Goal: Information Seeking & Learning: Understand process/instructions

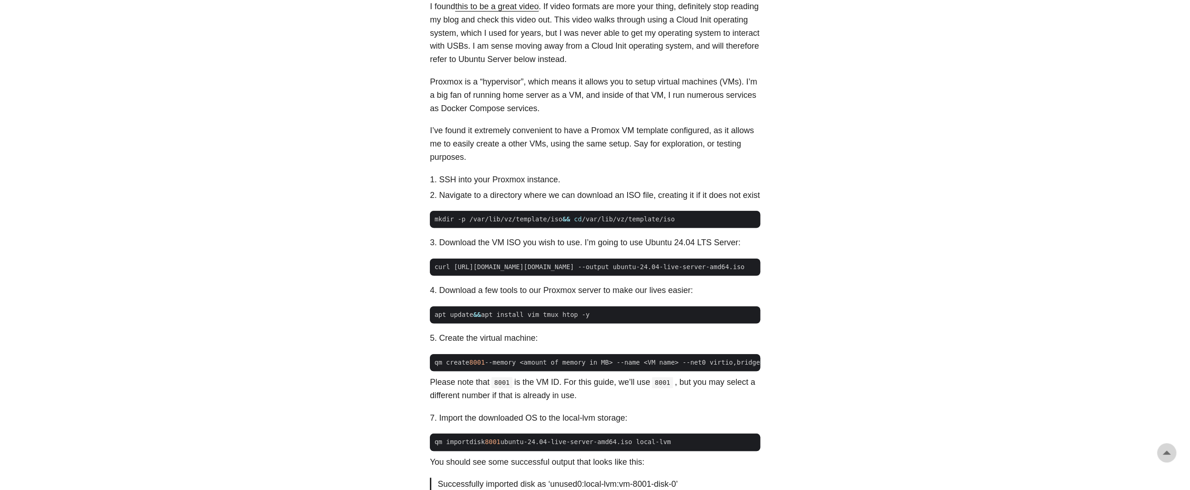
scroll to position [459, 0]
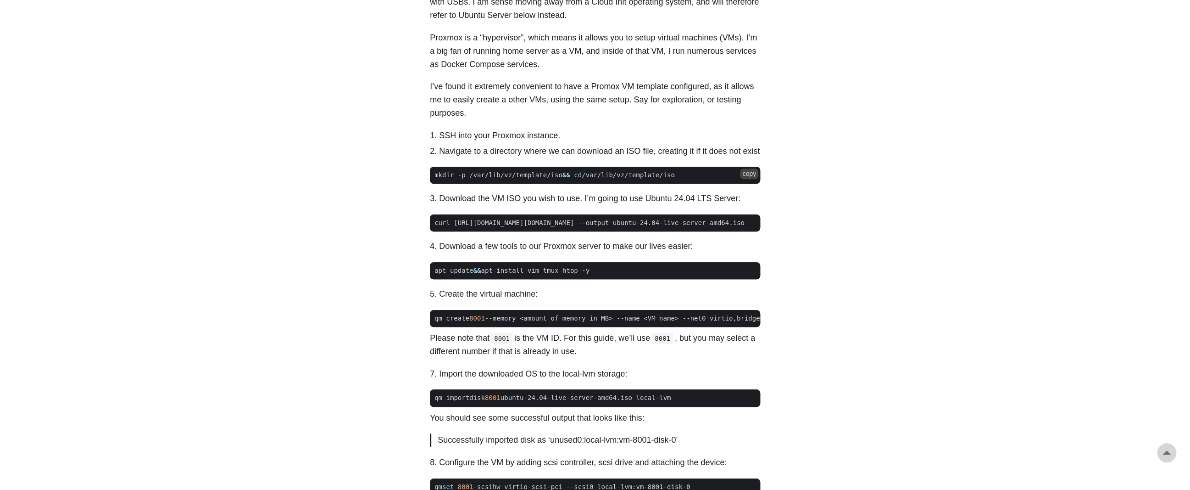
click at [534, 180] on span "mkdir -p /var/lib/vz/template/iso && cd /var/lib/vz/template/iso" at bounding box center [595, 175] width 330 height 10
click at [585, 180] on span "mkdir -p /var/lib/vz/template/iso && cd /var/lib/vz/template/iso" at bounding box center [555, 175] width 250 height 10
click at [627, 174] on span "mkdir -p /var/lib/vz/template/iso && cd /var/lib/vz/template/iso" at bounding box center [555, 175] width 250 height 10
click at [572, 178] on span "mkdir -p /var/lib/vz/template/iso && cd /var/lib/vz/template/iso" at bounding box center [595, 175] width 330 height 10
click at [594, 178] on span "mkdir -p /var/lib/vz/template/iso && cd /var/lib/vz/template/iso" at bounding box center [555, 175] width 250 height 10
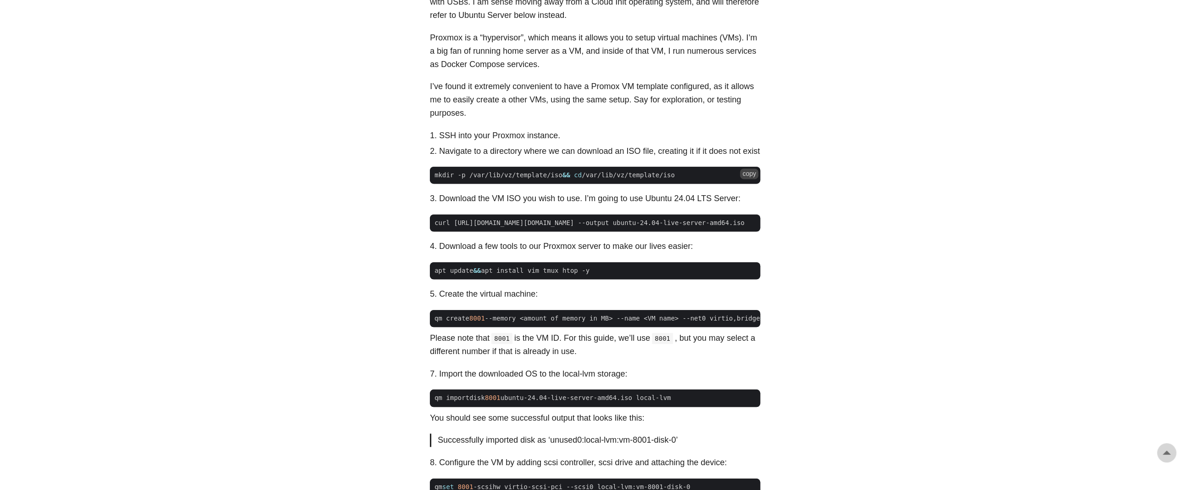
click at [637, 177] on span "mkdir -p /var/lib/vz/template/iso && cd /var/lib/vz/template/iso" at bounding box center [555, 175] width 250 height 10
drag, startPoint x: 601, startPoint y: 177, endPoint x: 581, endPoint y: 178, distance: 19.3
click at [581, 178] on span "mkdir -p /var/lib/vz/template/iso && cd /var/lib/vz/template/iso" at bounding box center [595, 175] width 330 height 10
drag, startPoint x: 488, startPoint y: 249, endPoint x: 557, endPoint y: 250, distance: 68.8
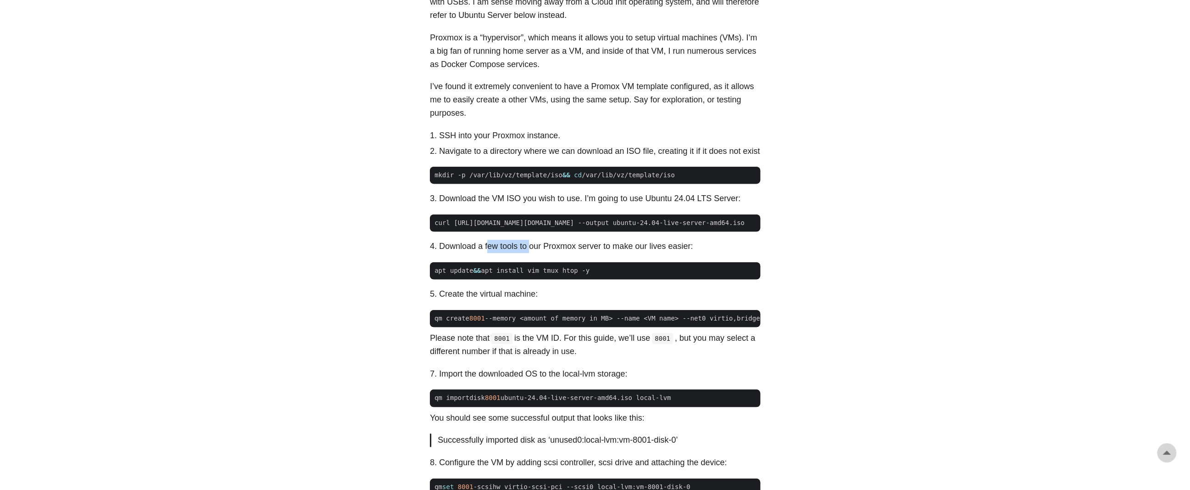
click at [536, 250] on li "Download a few tools to our Proxmox server to make our lives easier:" at bounding box center [599, 246] width 321 height 13
click at [557, 250] on li "Download a few tools to our Proxmox server to make our lives easier:" at bounding box center [599, 246] width 321 height 13
click at [559, 251] on li "Download a few tools to our Proxmox server to make our lives easier:" at bounding box center [599, 246] width 321 height 13
drag, startPoint x: 532, startPoint y: 253, endPoint x: 498, endPoint y: 251, distance: 33.5
click at [496, 253] on li "Download a few tools to our Proxmox server to make our lives easier:" at bounding box center [599, 246] width 321 height 13
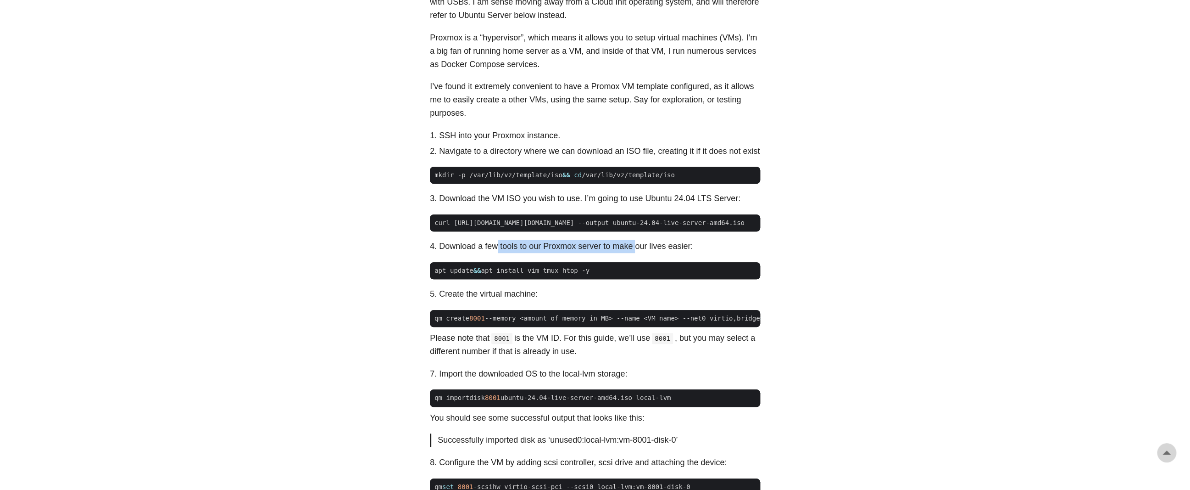
click at [499, 251] on li "Download a few tools to our Proxmox server to make our lives easier:" at bounding box center [599, 246] width 321 height 13
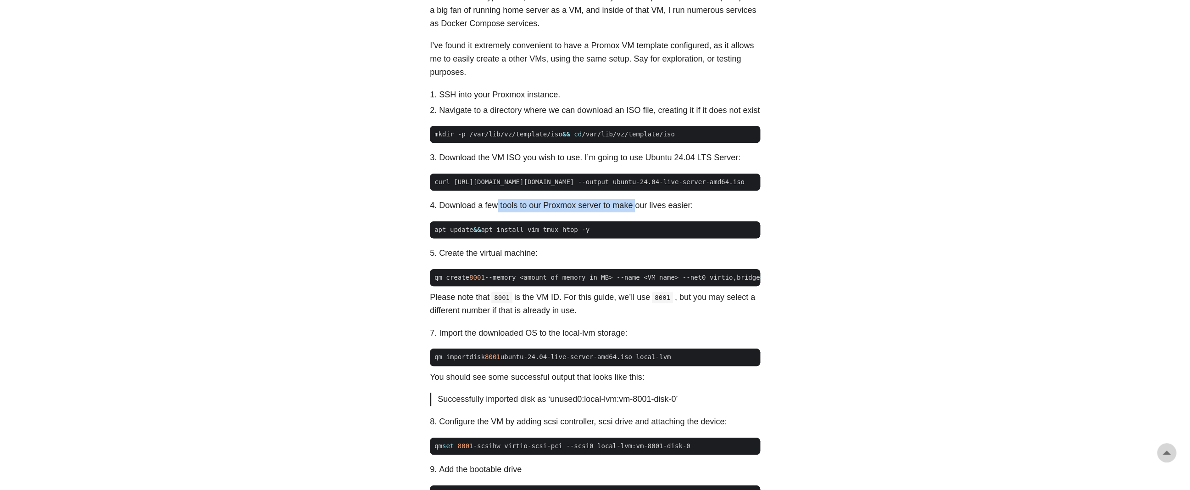
scroll to position [505, 0]
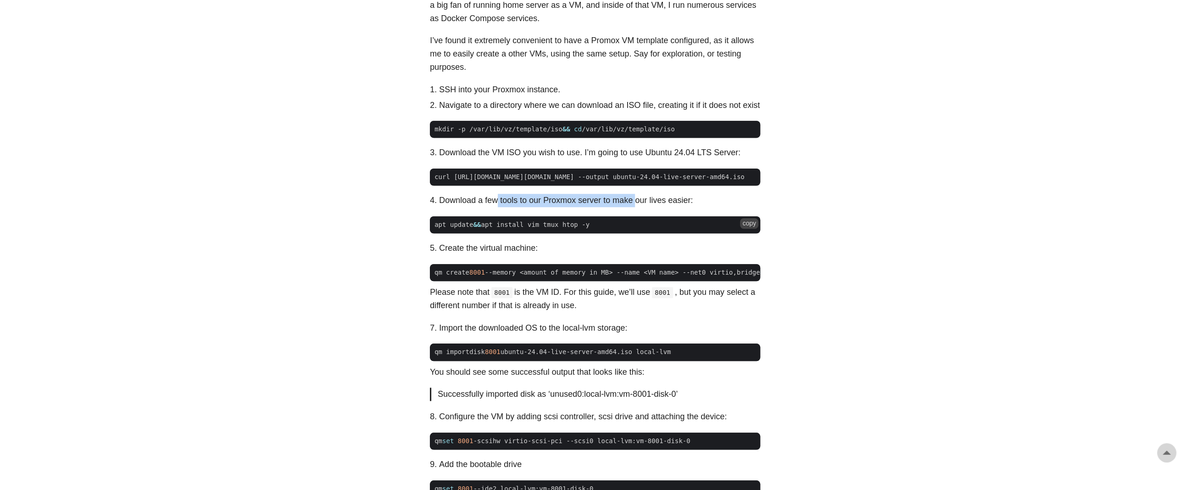
drag, startPoint x: 589, startPoint y: 231, endPoint x: 470, endPoint y: 234, distance: 118.4
click at [466, 233] on code "apt update && apt install vim tmux htop -y" at bounding box center [595, 224] width 330 height 17
click at [516, 229] on span "apt update && apt install vim tmux htop -y" at bounding box center [512, 225] width 164 height 10
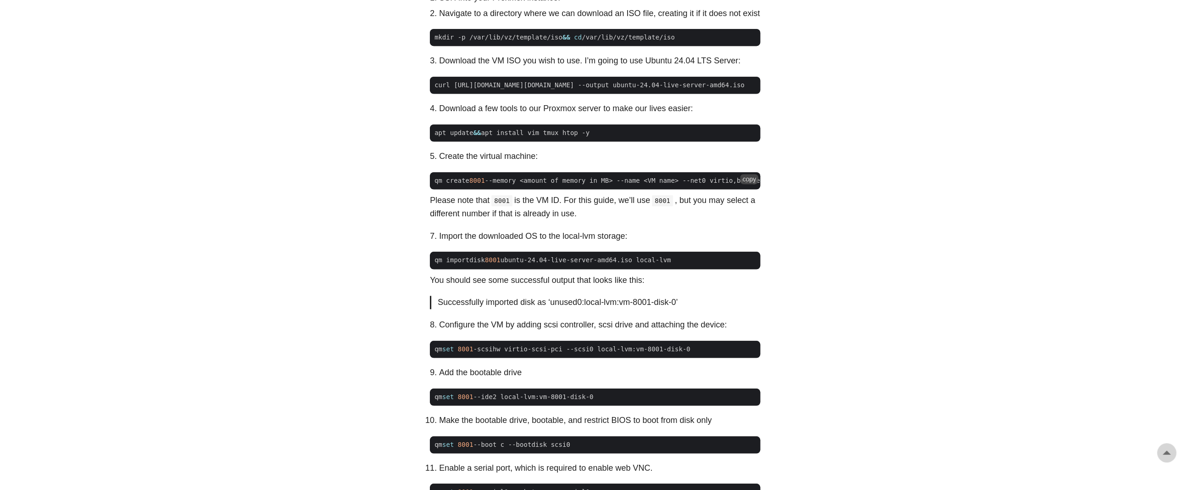
scroll to position [413, 0]
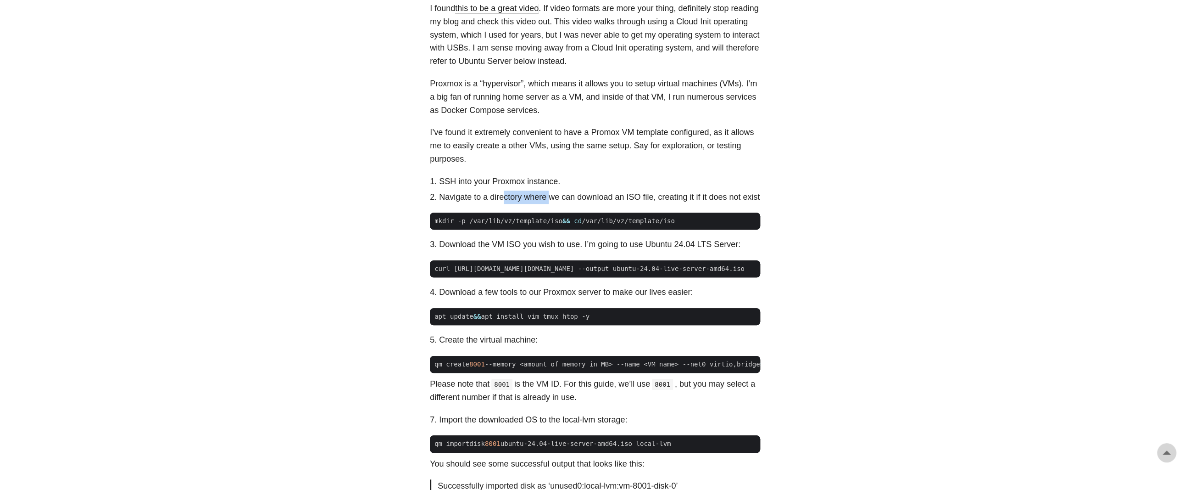
drag, startPoint x: 528, startPoint y: 200, endPoint x: 574, endPoint y: 200, distance: 45.9
click at [556, 200] on li "Navigate to a directory where we can download an ISO file, creating it if it do…" at bounding box center [599, 196] width 321 height 13
click at [599, 199] on li "Navigate to a directory where we can download an ISO file, creating it if it do…" at bounding box center [599, 196] width 321 height 13
click at [603, 200] on li "Navigate to a directory where we can download an ISO file, creating it if it do…" at bounding box center [599, 196] width 321 height 13
click at [586, 200] on li "Navigate to a directory where we can download an ISO file, creating it if it do…" at bounding box center [599, 196] width 321 height 13
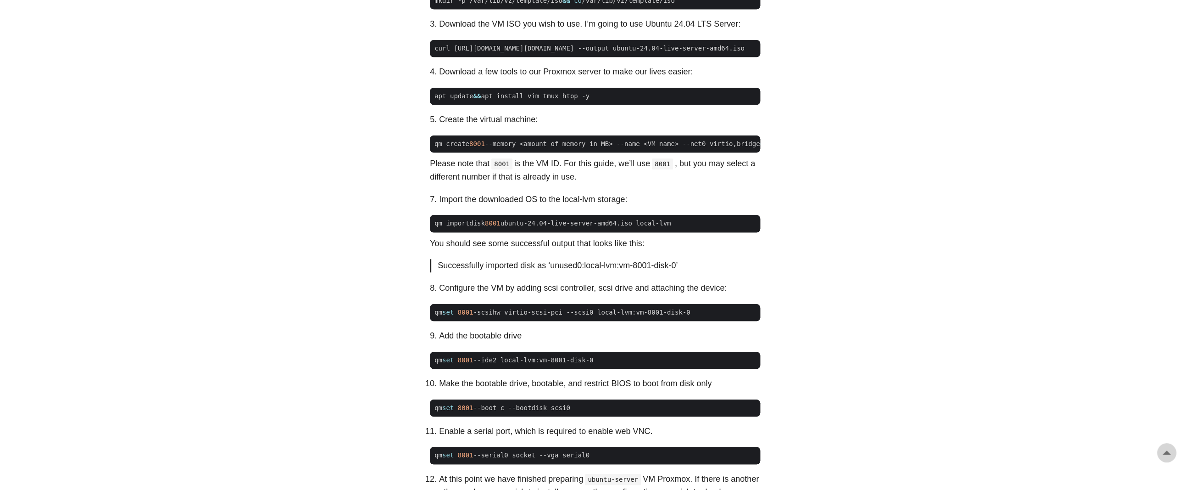
scroll to position [642, 0]
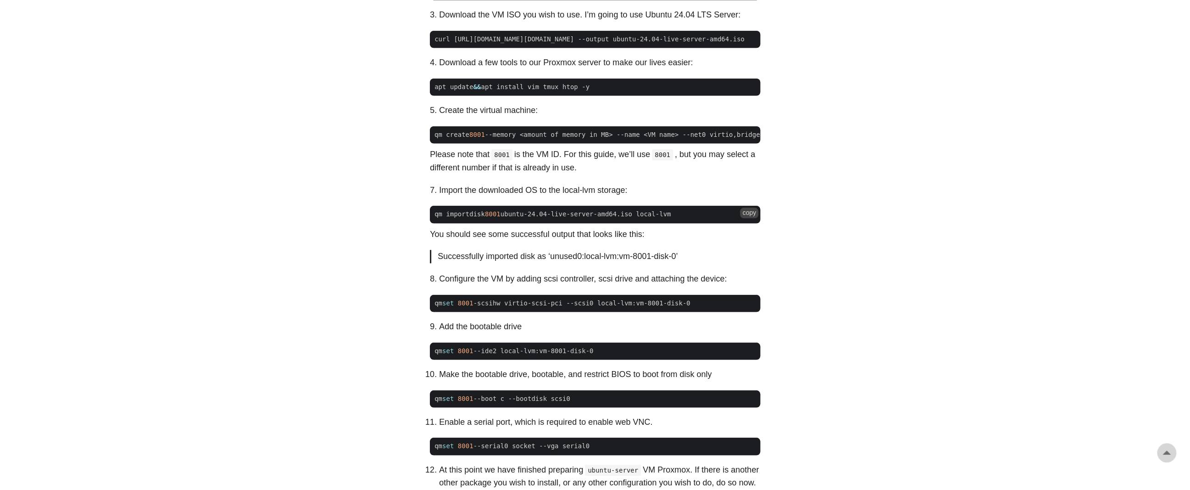
drag, startPoint x: 640, startPoint y: 224, endPoint x: 526, endPoint y: 224, distance: 113.8
click at [524, 219] on span "qm importdisk 8001 ubuntu-24.04-live-server-amd64.iso local-lvm" at bounding box center [595, 214] width 330 height 10
click at [554, 219] on span "qm importdisk 8001 ubuntu-24.04-live-server-amd64.iso local-lvm" at bounding box center [552, 214] width 245 height 10
drag, startPoint x: 655, startPoint y: 224, endPoint x: 557, endPoint y: 224, distance: 97.3
click at [558, 219] on span "qm importdisk 8001 ubuntu-24.04-live-server-amd64.iso local-lvm" at bounding box center [595, 214] width 330 height 10
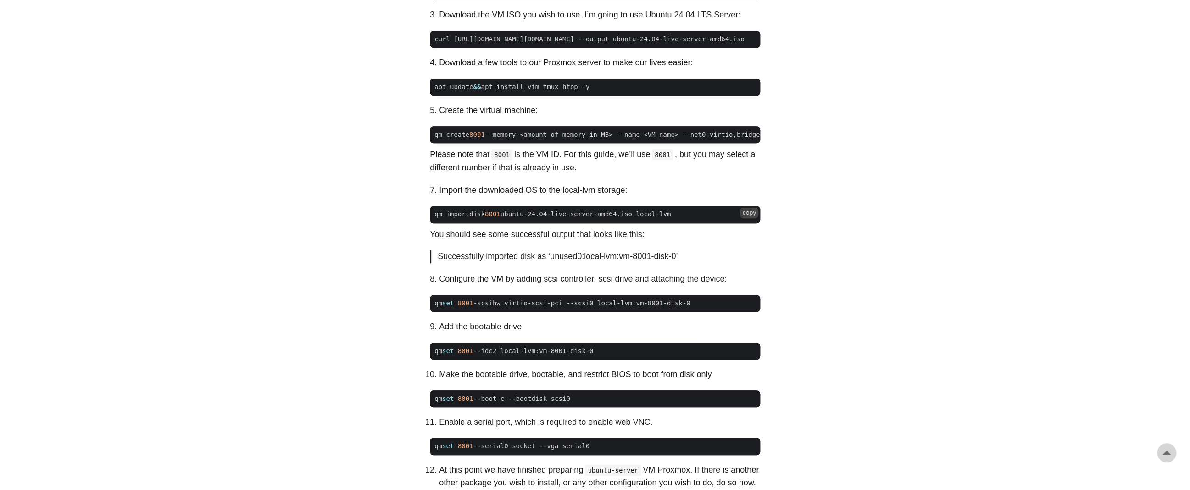
click at [560, 219] on span "qm importdisk 8001 ubuntu-24.04-live-server-amd64.iso local-lvm" at bounding box center [552, 214] width 245 height 10
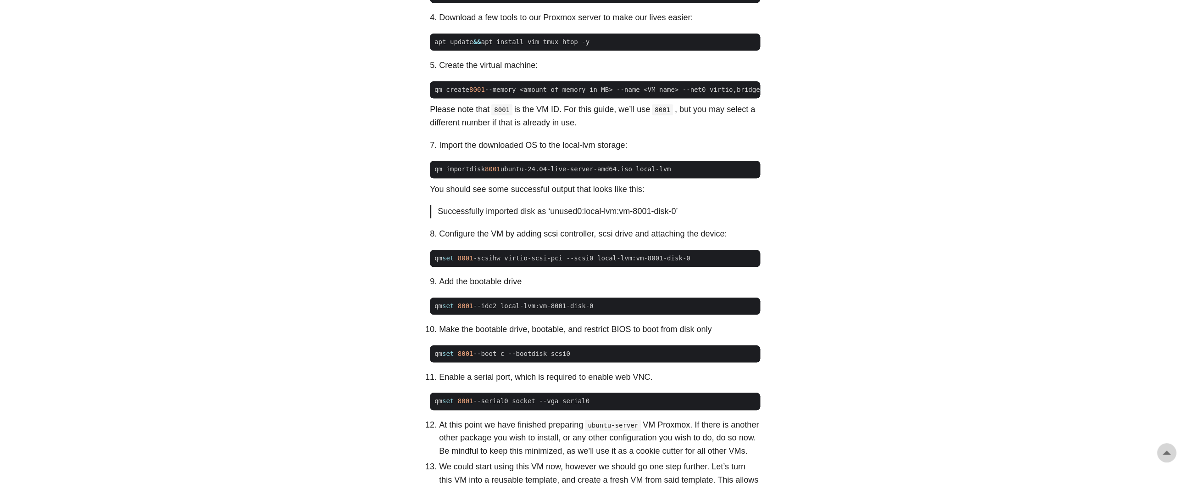
scroll to position [688, 0]
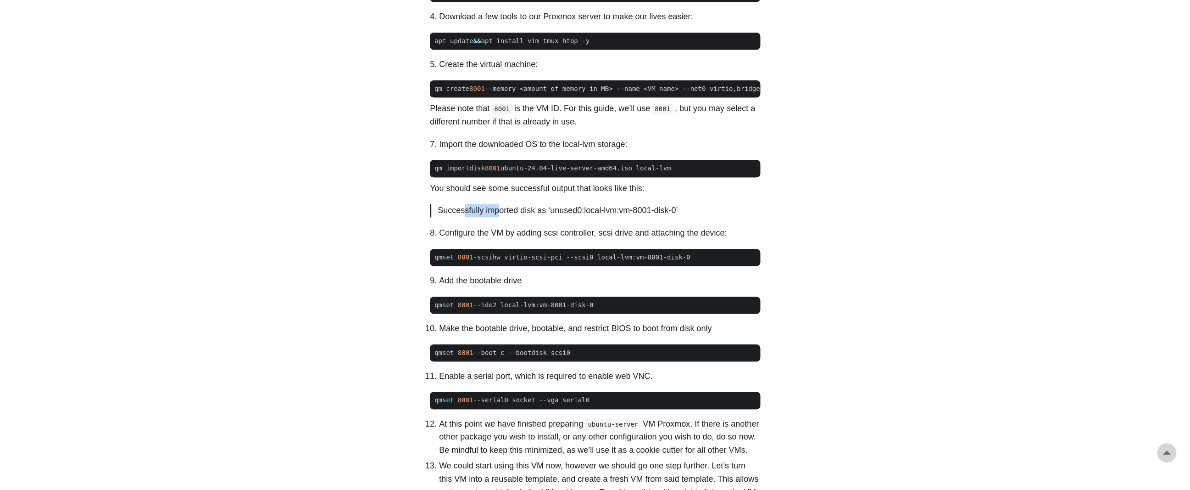
drag, startPoint x: 503, startPoint y: 225, endPoint x: 551, endPoint y: 221, distance: 47.9
click at [512, 217] on p "Successfully imported disk as ‘unused0:local-lvm:vm-8001-disk-0’" at bounding box center [596, 210] width 316 height 13
click at [551, 217] on p "Successfully imported disk as ‘unused0:local-lvm:vm-8001-disk-0’" at bounding box center [596, 210] width 316 height 13
drag, startPoint x: 557, startPoint y: 220, endPoint x: 566, endPoint y: 220, distance: 9.2
click at [561, 217] on p "Successfully imported disk as ‘unused0:local-lvm:vm-8001-disk-0’" at bounding box center [596, 210] width 316 height 13
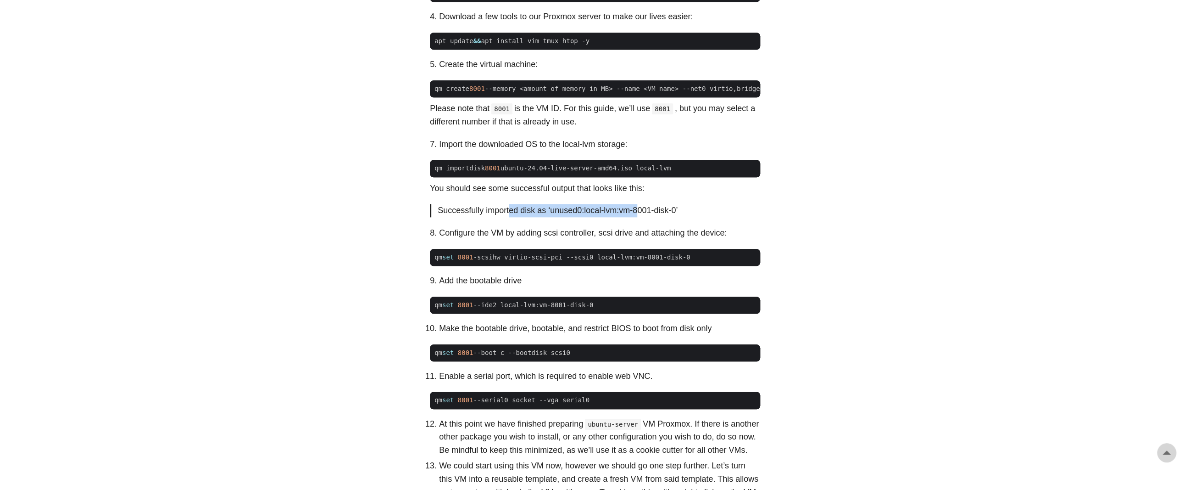
drag, startPoint x: 635, startPoint y: 221, endPoint x: 501, endPoint y: 223, distance: 134.9
click at [501, 217] on p "Successfully imported disk as ‘unused0:local-lvm:vm-8001-disk-0’" at bounding box center [596, 210] width 316 height 13
click at [508, 217] on p "Successfully imported disk as ‘unused0:local-lvm:vm-8001-disk-0’" at bounding box center [596, 210] width 316 height 13
click at [579, 217] on p "Successfully imported disk as ‘unused0:local-lvm:vm-8001-disk-0’" at bounding box center [596, 210] width 316 height 13
click at [600, 217] on p "Successfully imported disk as ‘unused0:local-lvm:vm-8001-disk-0’" at bounding box center [596, 210] width 316 height 13
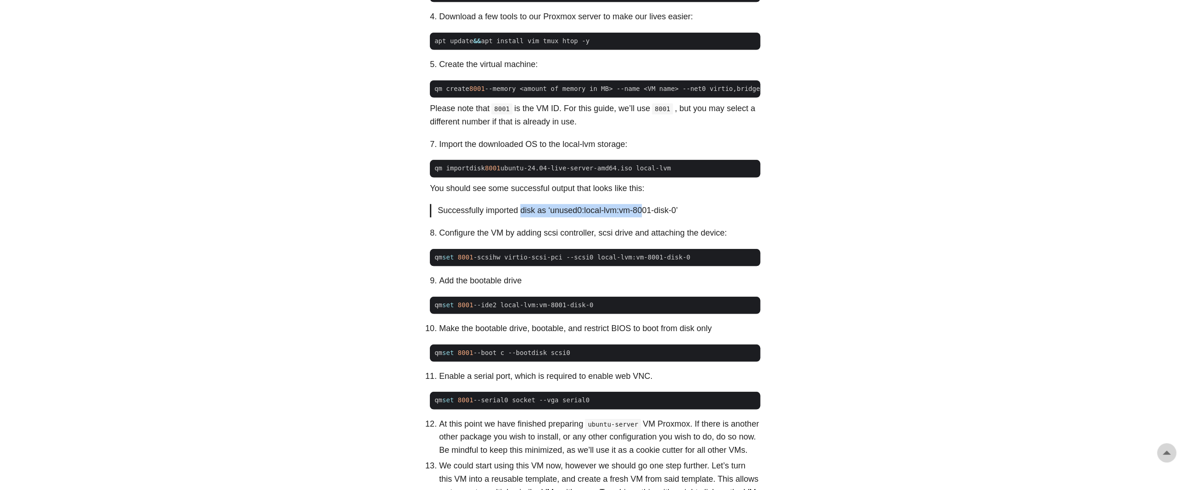
drag, startPoint x: 605, startPoint y: 222, endPoint x: 506, endPoint y: 224, distance: 99.1
click at [506, 217] on p "Successfully imported disk as ‘unused0:local-lvm:vm-8001-disk-0’" at bounding box center [596, 210] width 316 height 13
click at [513, 217] on p "Successfully imported disk as ‘unused0:local-lvm:vm-8001-disk-0’" at bounding box center [596, 210] width 316 height 13
drag, startPoint x: 462, startPoint y: 245, endPoint x: 548, endPoint y: 243, distance: 86.3
click at [516, 240] on li "Configure the VM by adding scsi controller, scsi drive and attaching the device:" at bounding box center [599, 232] width 321 height 13
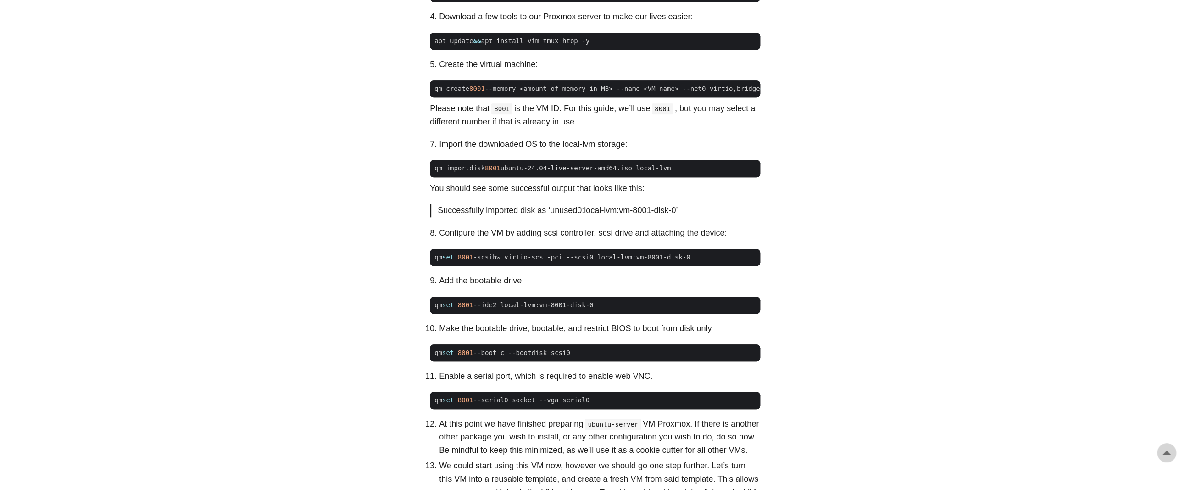
drag, startPoint x: 548, startPoint y: 243, endPoint x: 558, endPoint y: 242, distance: 9.6
click at [556, 240] on li "Configure the VM by adding scsi controller, scsi drive and attaching the device:" at bounding box center [599, 232] width 321 height 13
drag, startPoint x: 574, startPoint y: 243, endPoint x: 619, endPoint y: 242, distance: 45.0
click at [574, 240] on li "Configure the VM by adding scsi controller, scsi drive and attaching the device:" at bounding box center [599, 232] width 321 height 13
drag, startPoint x: 659, startPoint y: 241, endPoint x: 468, endPoint y: 242, distance: 190.4
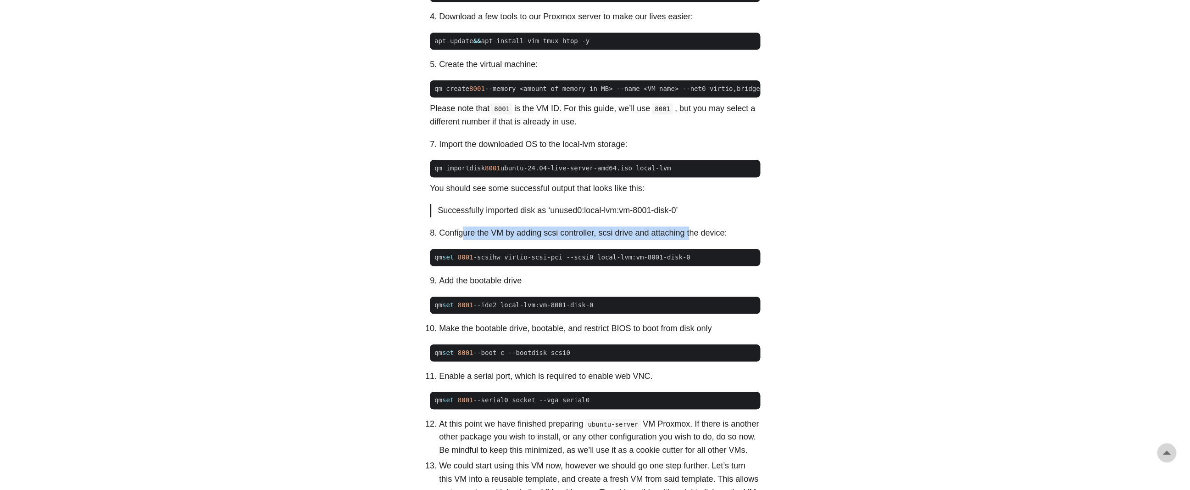
click at [464, 240] on li "Configure the VM by adding scsi controller, scsi drive and attaching the device:" at bounding box center [599, 232] width 321 height 13
click at [492, 240] on li "Configure the VM by adding scsi controller, scsi drive and attaching the device:" at bounding box center [599, 232] width 321 height 13
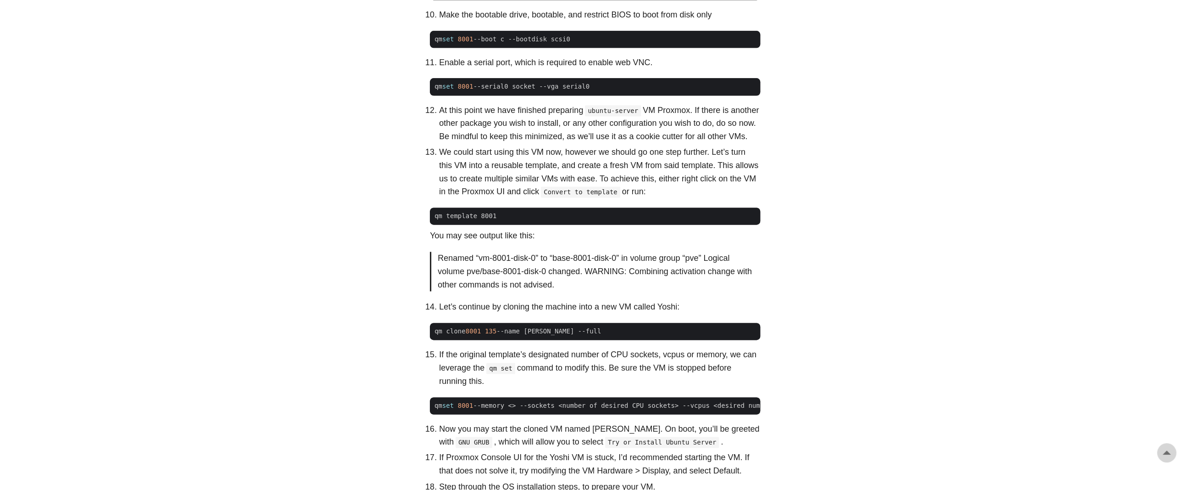
scroll to position [918, 0]
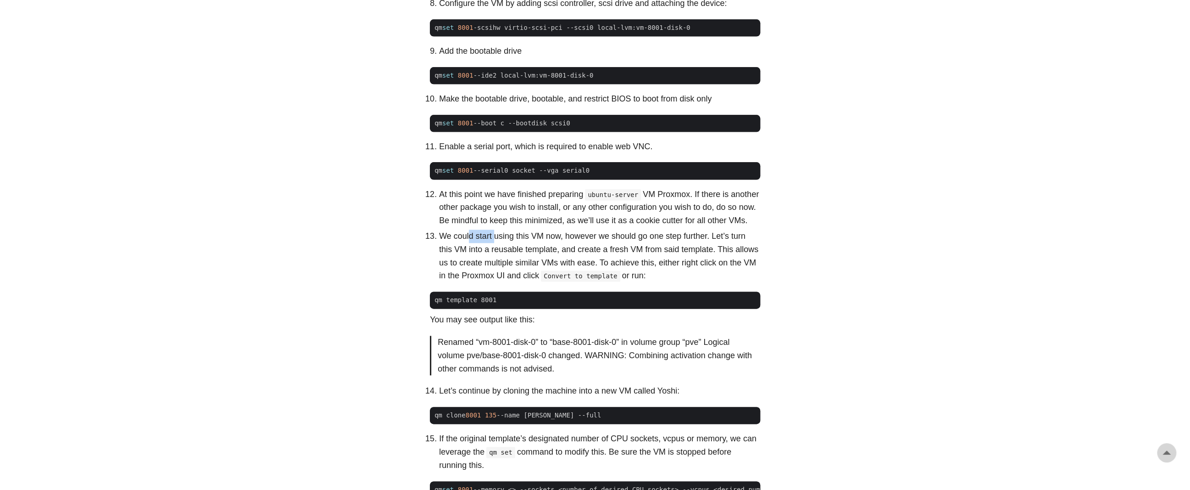
drag, startPoint x: 496, startPoint y: 251, endPoint x: 533, endPoint y: 248, distance: 37.8
click at [502, 251] on p "We could start using this VM now, however we should go one step further. Let’s …" at bounding box center [599, 255] width 321 height 53
drag, startPoint x: 533, startPoint y: 248, endPoint x: 636, endPoint y: 247, distance: 103.2
click at [534, 248] on p "We could start using this VM now, however we should go one step further. Let’s …" at bounding box center [599, 255] width 321 height 53
drag, startPoint x: 631, startPoint y: 246, endPoint x: 497, endPoint y: 247, distance: 134.0
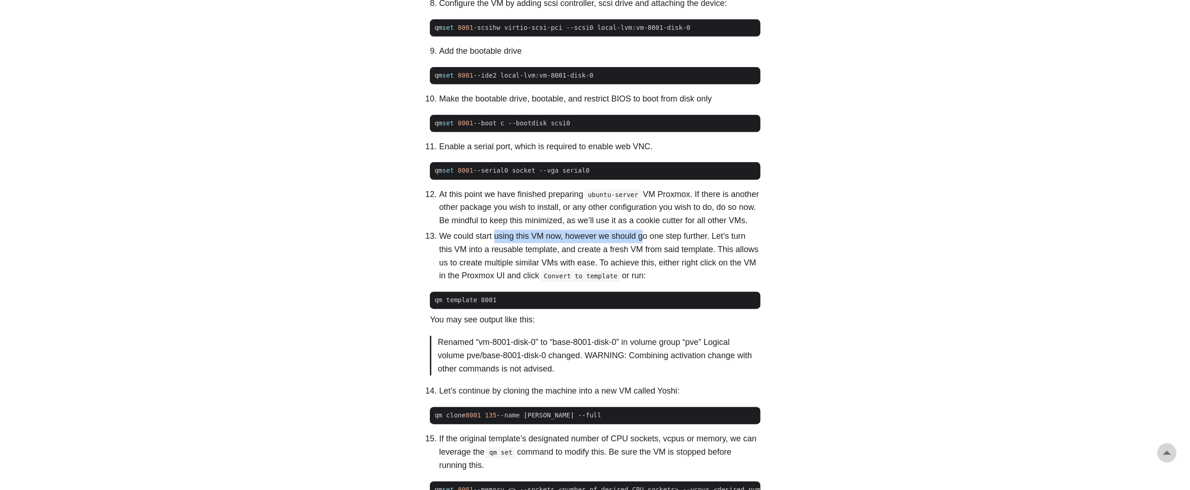
click at [496, 247] on p "We could start using this VM now, however we should go one step further. Let’s …" at bounding box center [599, 255] width 321 height 53
click at [497, 247] on p "We could start using this VM now, however we should go one step further. Let’s …" at bounding box center [599, 255] width 321 height 53
click at [542, 254] on p "We could start using this VM now, however we should go one step further. Let’s …" at bounding box center [599, 255] width 321 height 53
click at [474, 253] on p "We could start using this VM now, however we should go one step further. Let’s …" at bounding box center [599, 255] width 321 height 53
drag, startPoint x: 554, startPoint y: 247, endPoint x: 462, endPoint y: 246, distance: 92.2
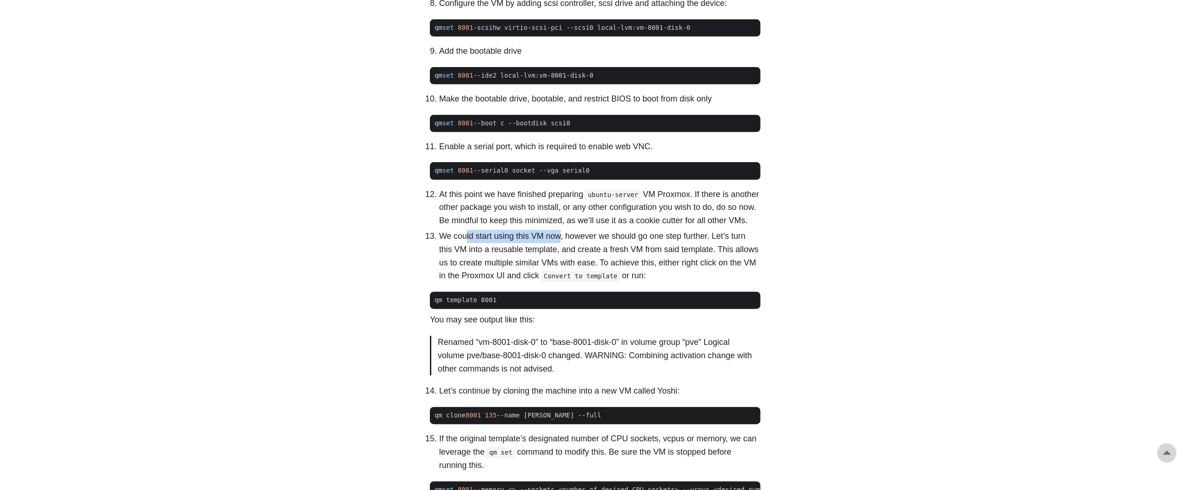
click at [464, 246] on p "We could start using this VM now, however we should go one step further. Let’s …" at bounding box center [599, 255] width 321 height 53
click at [477, 247] on p "We could start using this VM now, however we should go one step further. Let’s …" at bounding box center [599, 255] width 321 height 53
click at [498, 261] on p "We could start using this VM now, however we should go one step further. Let’s …" at bounding box center [599, 255] width 321 height 53
click at [453, 248] on p "We could start using this VM now, however we should go one step further. Let’s …" at bounding box center [599, 255] width 321 height 53
click at [489, 246] on p "We could start using this VM now, however we should go one step further. Let’s …" at bounding box center [599, 255] width 321 height 53
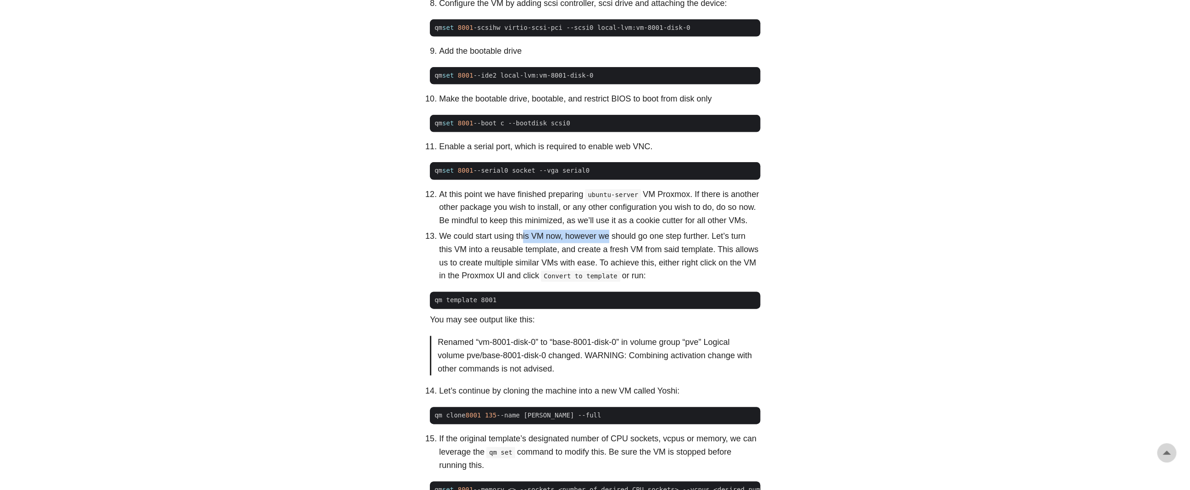
drag, startPoint x: 524, startPoint y: 247, endPoint x: 506, endPoint y: 247, distance: 17.9
click at [517, 247] on p "We could start using this VM now, however we should go one step further. Let’s …" at bounding box center [599, 255] width 321 height 53
click at [507, 247] on p "We could start using this VM now, however we should go one step further. Let’s …" at bounding box center [599, 255] width 321 height 53
